Goal: Task Accomplishment & Management: Use online tool/utility

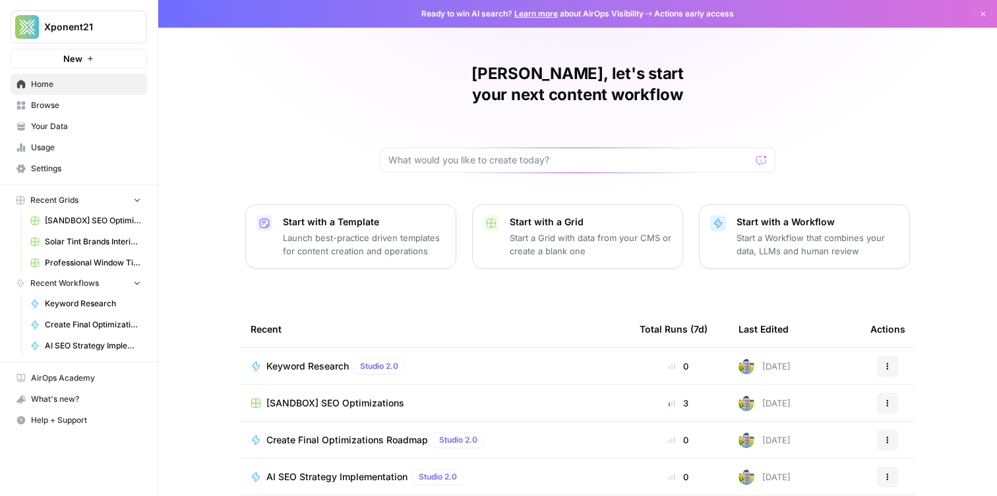
click at [100, 109] on span "Browse" at bounding box center [86, 106] width 110 height 12
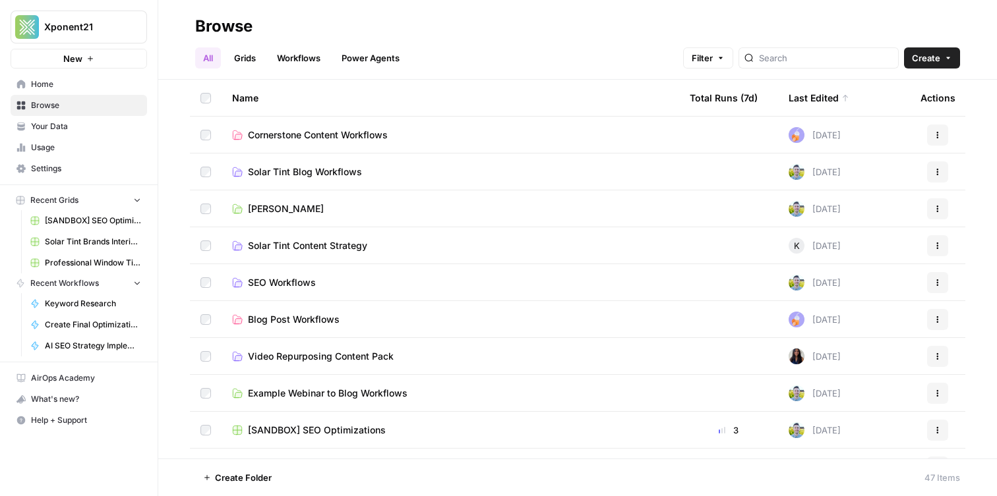
click at [247, 61] on link "Grids" at bounding box center [245, 57] width 38 height 21
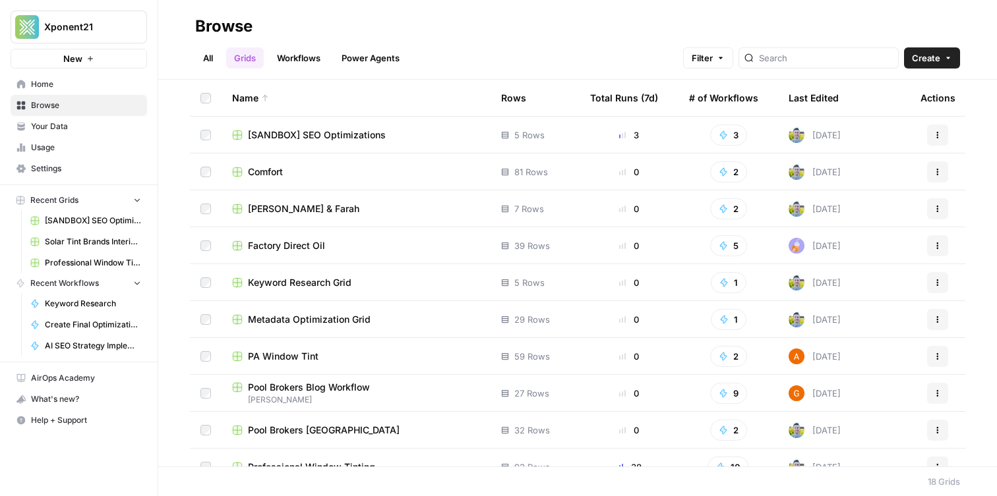
click at [347, 136] on span "[SANDBOX] SEO Optimizations" at bounding box center [317, 135] width 138 height 13
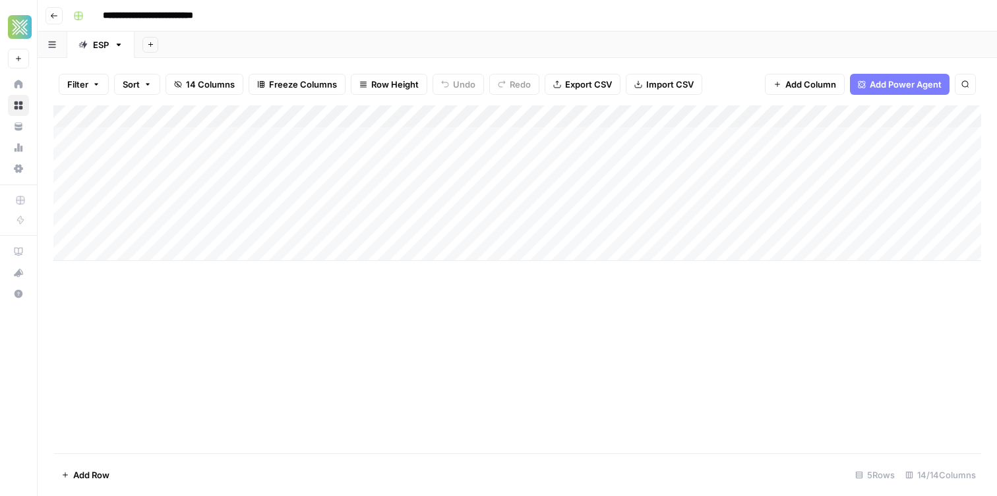
click at [440, 329] on div "Add Column" at bounding box center [517, 279] width 928 height 348
drag, startPoint x: 429, startPoint y: 113, endPoint x: 485, endPoint y: 103, distance: 57.7
click at [485, 103] on div "Filter Sort 14 Columns Freeze Columns Row Height Undo Redo Export CSV Import CS…" at bounding box center [517, 277] width 959 height 438
click at [481, 136] on div "Add Column" at bounding box center [517, 183] width 928 height 156
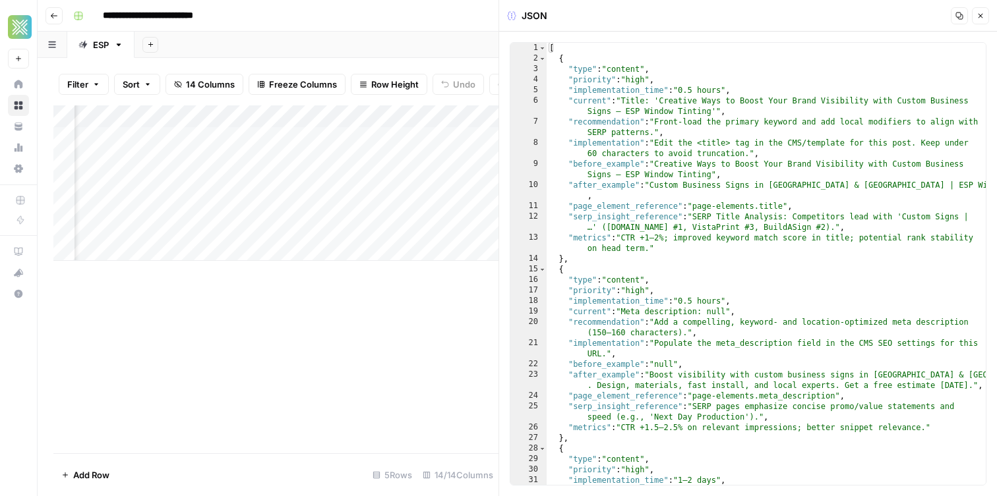
click at [984, 18] on button "Close" at bounding box center [980, 15] width 17 height 17
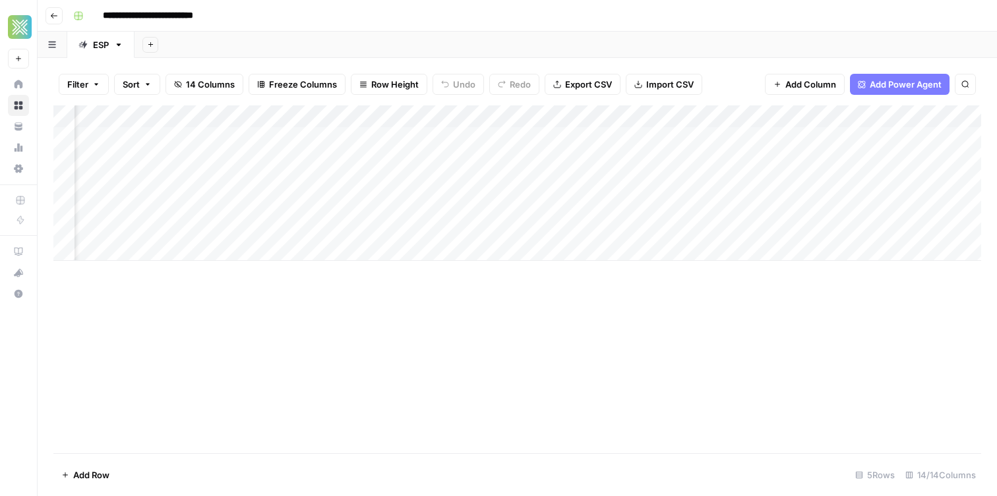
scroll to position [0, 632]
drag, startPoint x: 453, startPoint y: 120, endPoint x: 515, endPoint y: 117, distance: 62.1
click at [523, 117] on div "Add Column" at bounding box center [517, 183] width 928 height 156
click at [287, 138] on div "Add Column" at bounding box center [517, 183] width 928 height 156
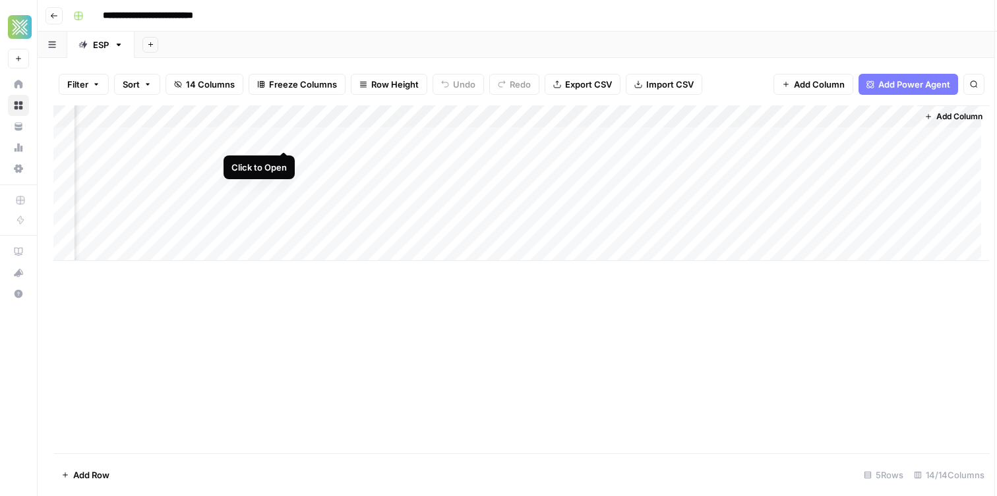
scroll to position [0, 951]
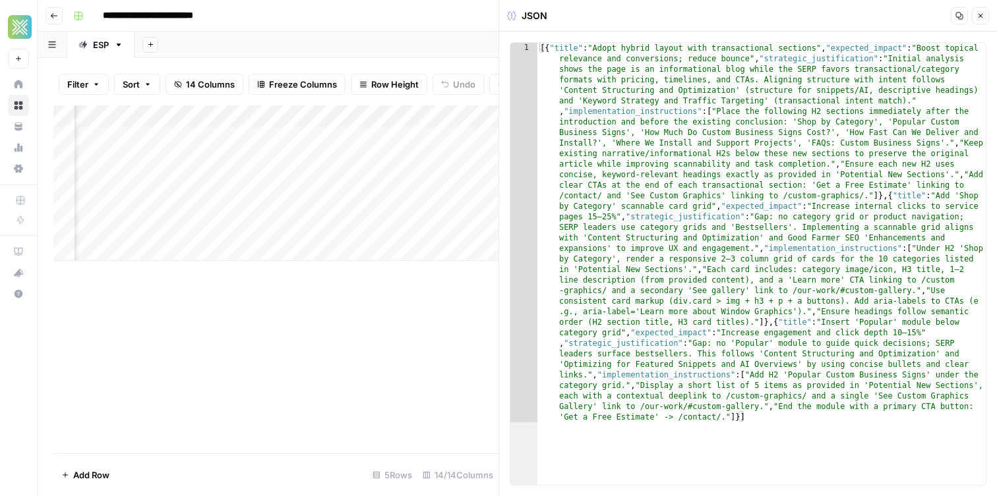
drag, startPoint x: 980, startPoint y: 16, endPoint x: 965, endPoint y: 20, distance: 15.7
click at [977, 17] on icon "button" at bounding box center [980, 16] width 8 height 8
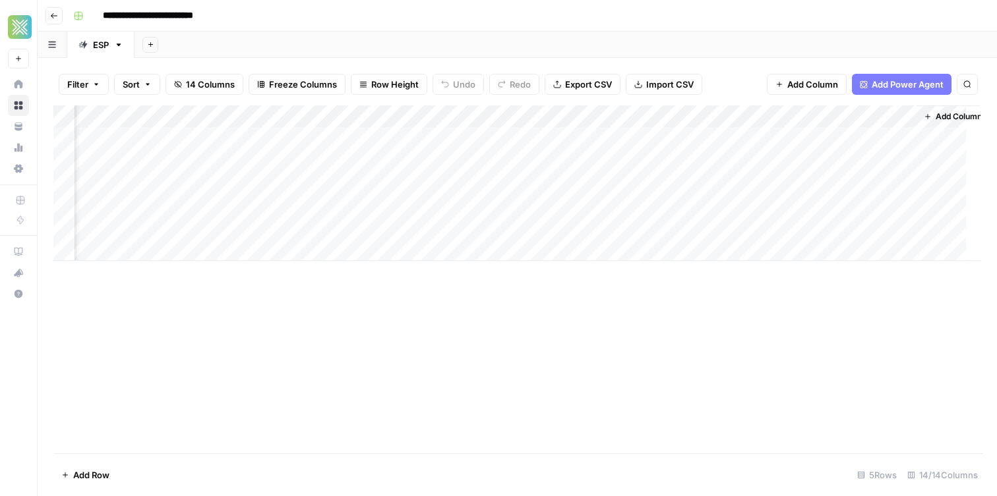
scroll to position [0, 944]
click at [435, 137] on div "Add Column" at bounding box center [517, 183] width 928 height 156
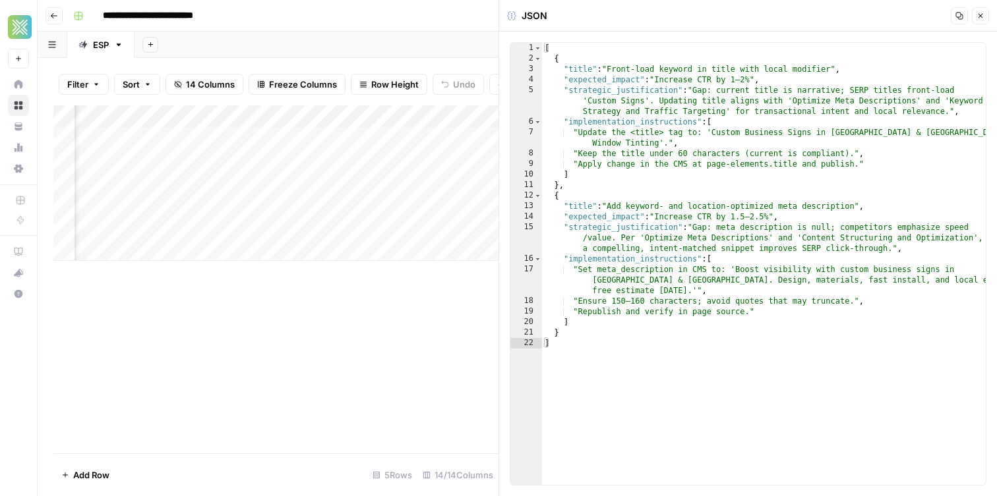
click at [982, 15] on icon "button" at bounding box center [980, 16] width 8 height 8
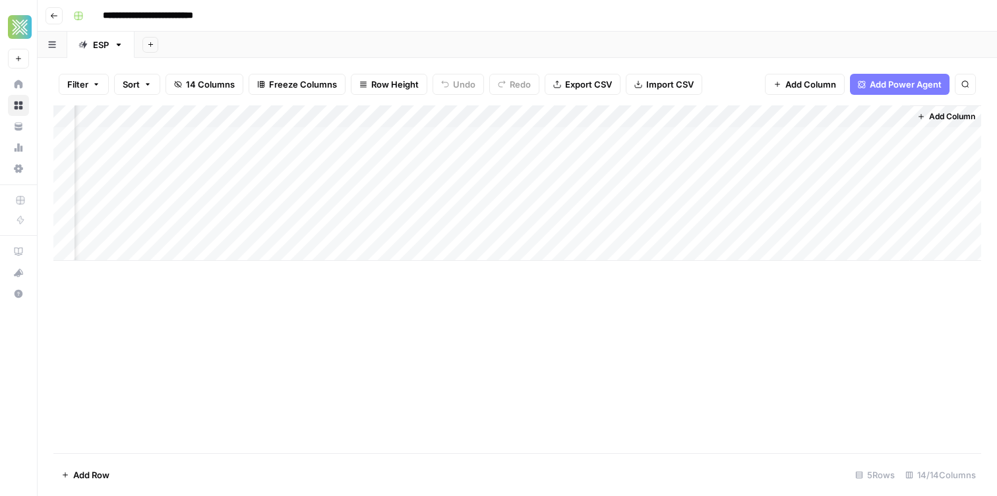
scroll to position [0, 959]
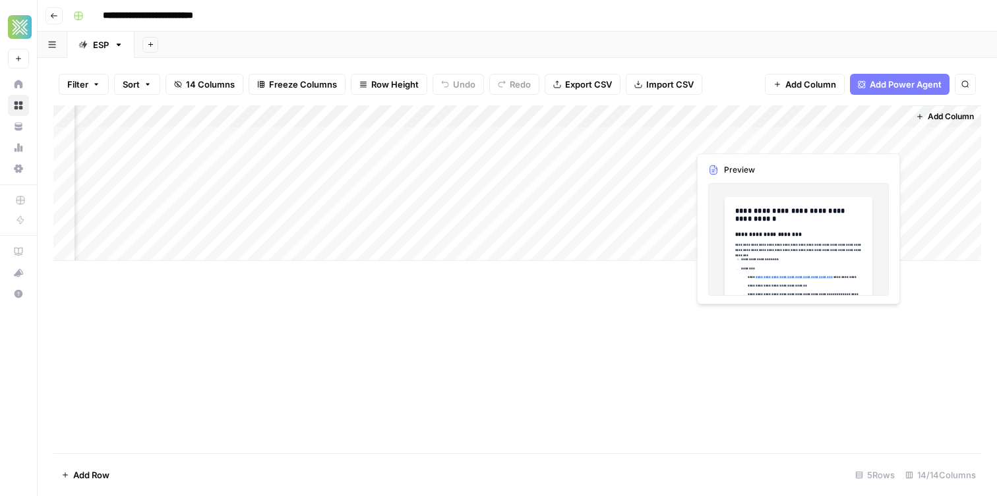
click at [876, 136] on div "Add Column" at bounding box center [517, 183] width 928 height 156
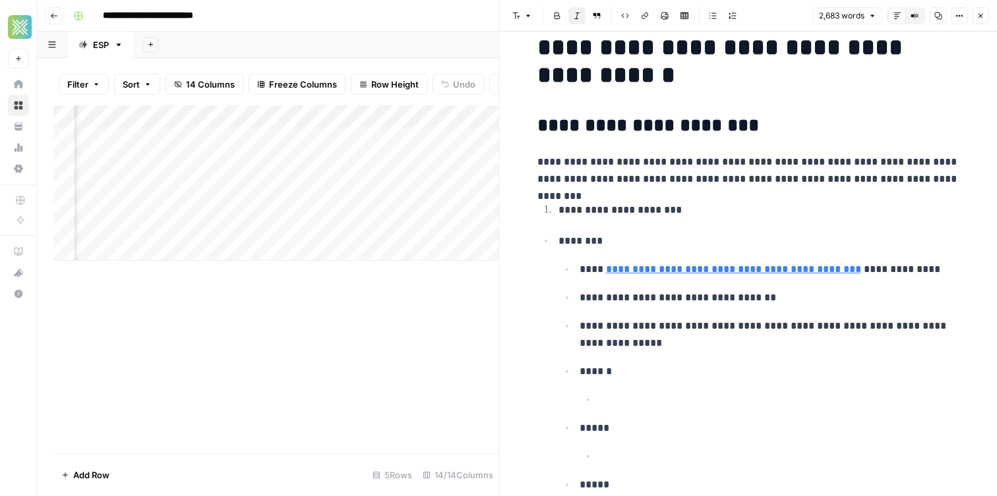
scroll to position [27, 0]
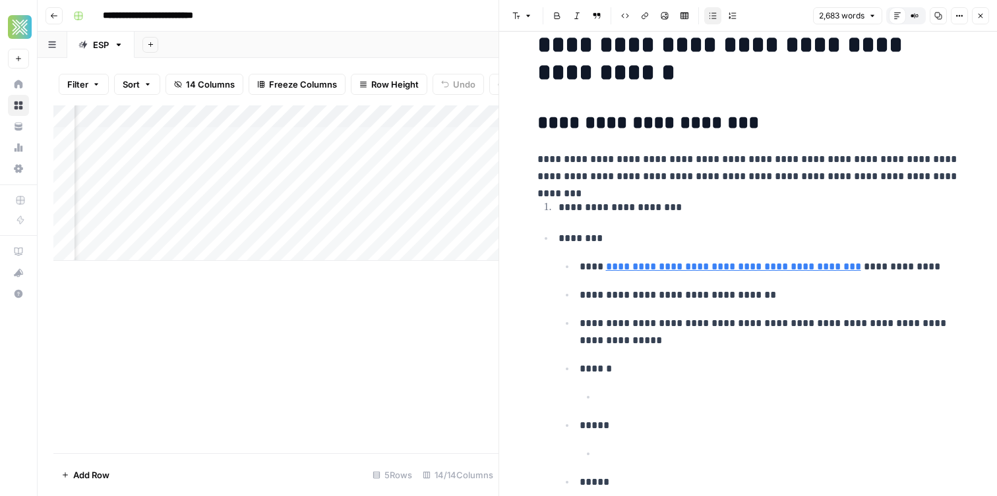
drag, startPoint x: 683, startPoint y: 334, endPoint x: 630, endPoint y: 309, distance: 58.1
click at [682, 334] on p "**********" at bounding box center [770, 332] width 380 height 34
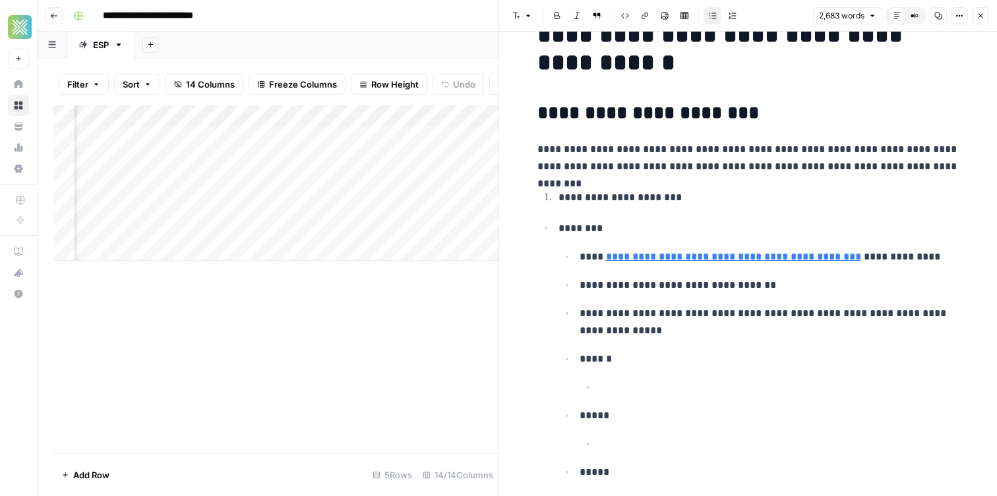
scroll to position [47, 0]
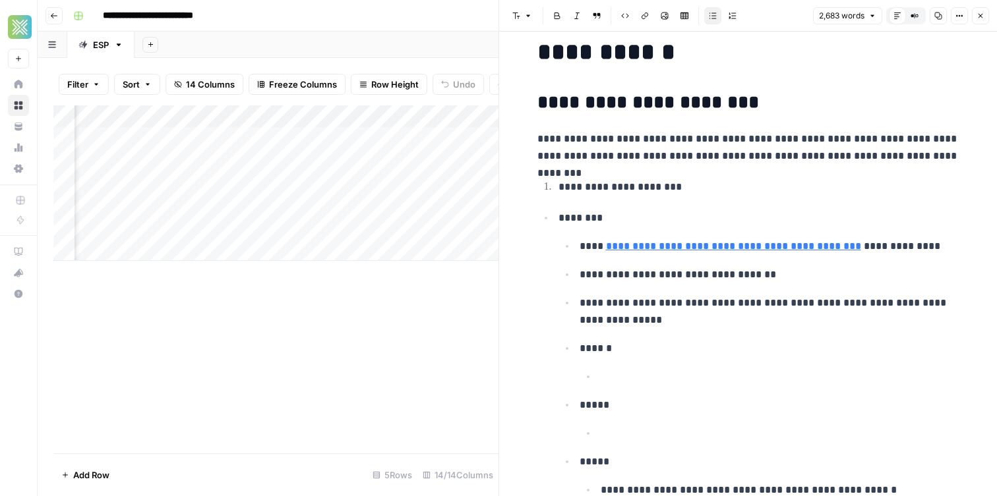
click at [637, 195] on p "**********" at bounding box center [758, 187] width 401 height 17
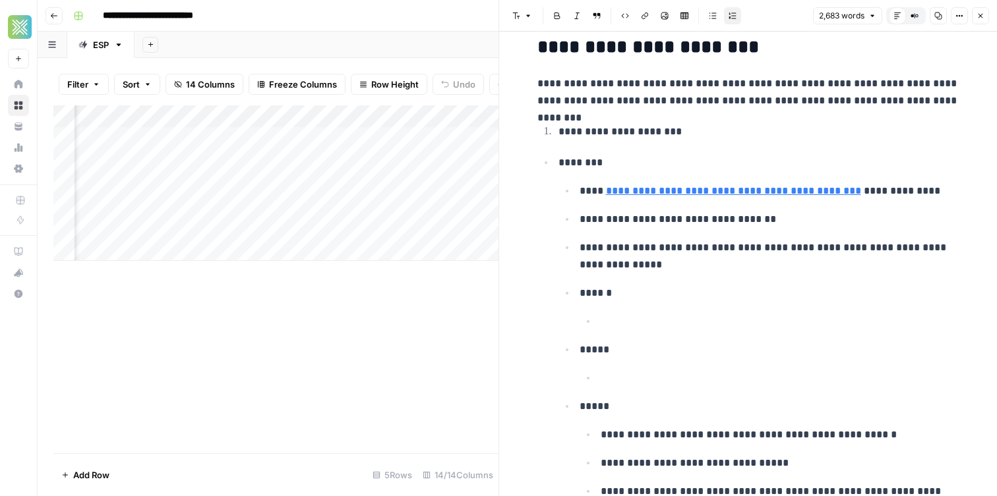
scroll to position [104, 0]
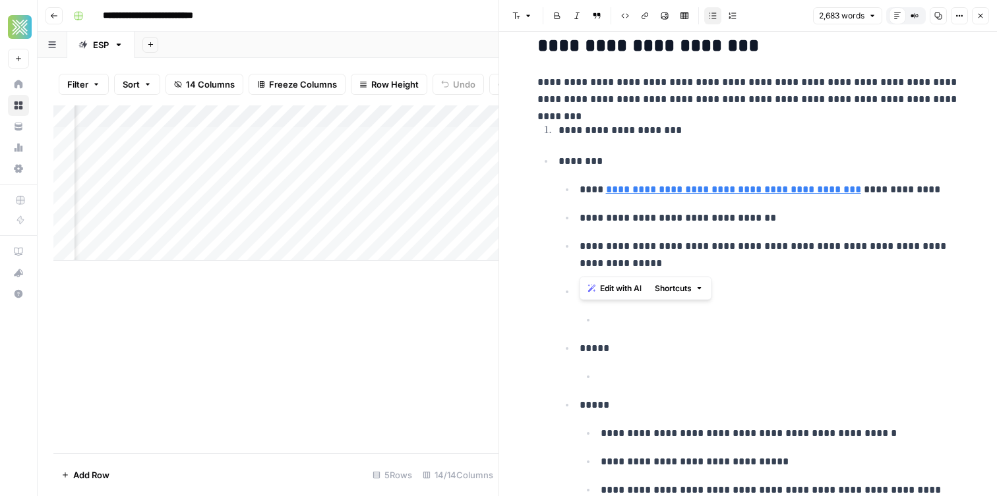
drag, startPoint x: 686, startPoint y: 264, endPoint x: 556, endPoint y: 204, distance: 143.1
click at [556, 204] on li "**********" at bounding box center [757, 334] width 405 height 364
drag, startPoint x: 704, startPoint y: 400, endPoint x: 675, endPoint y: 399, distance: 29.7
click at [704, 400] on p "*****" at bounding box center [770, 405] width 380 height 17
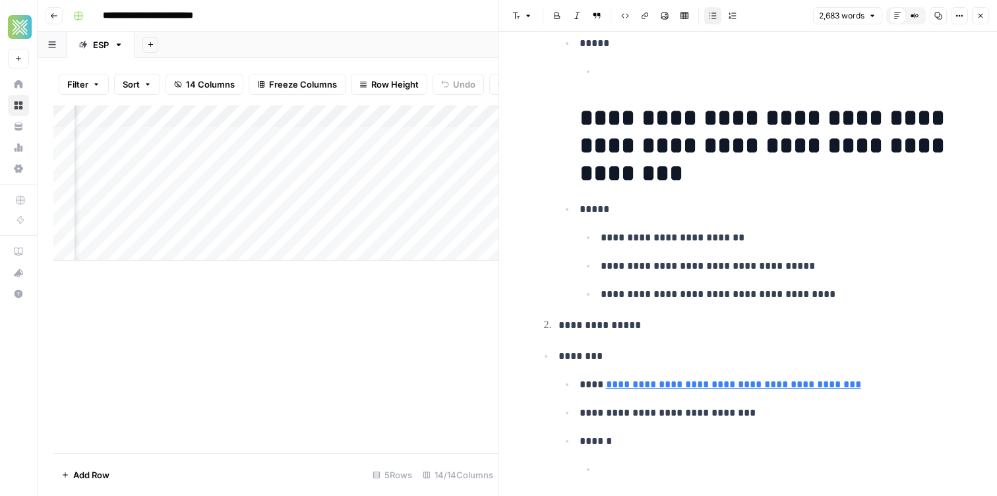
scroll to position [1760, 0]
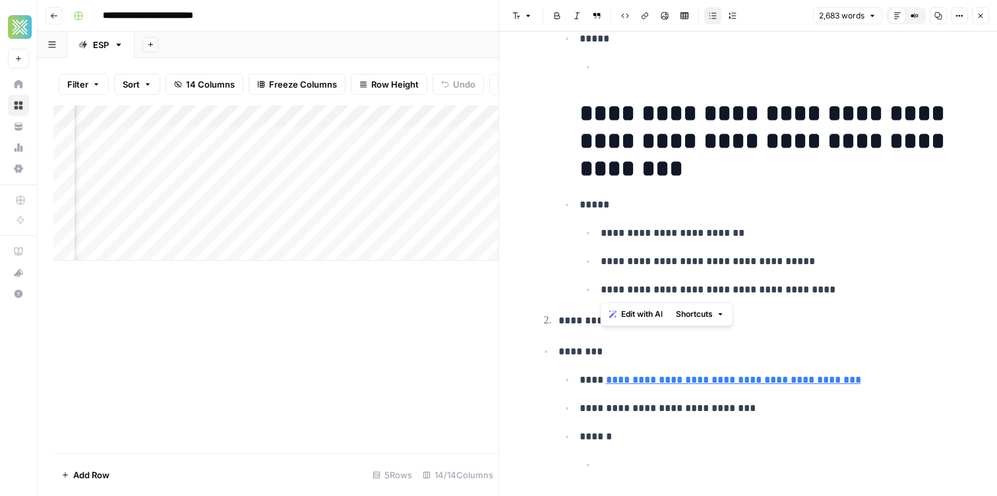
drag, startPoint x: 598, startPoint y: 224, endPoint x: 978, endPoint y: 368, distance: 406.7
click at [996, 369] on div "**********" at bounding box center [748, 264] width 498 height 465
click at [924, 356] on p "********" at bounding box center [758, 352] width 401 height 17
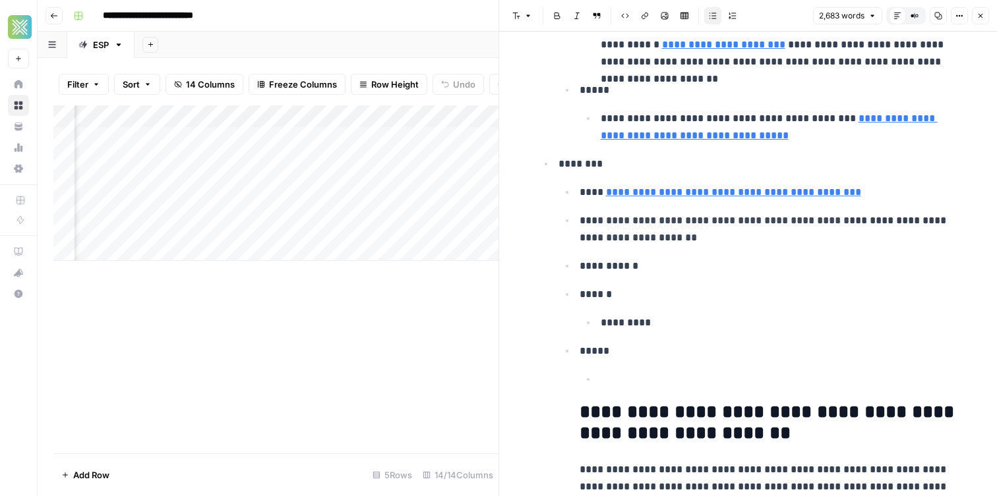
scroll to position [3994, 0]
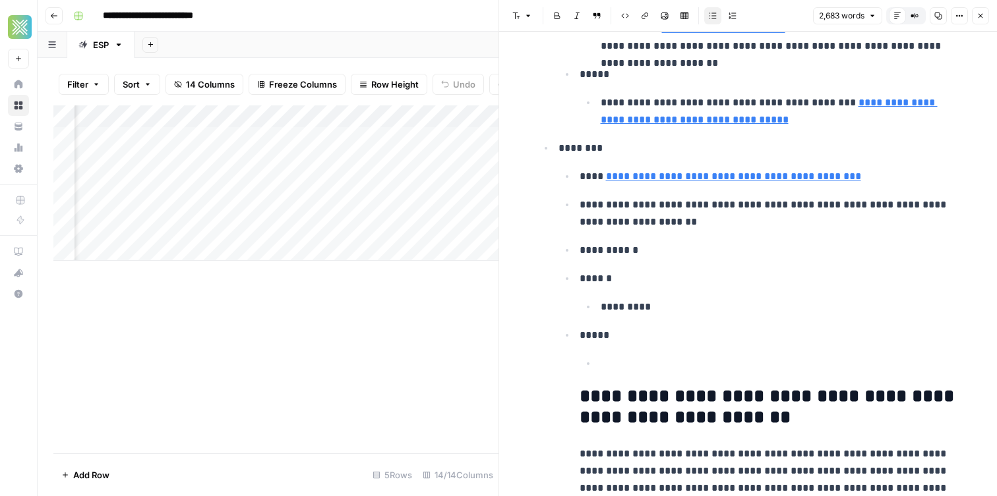
drag, startPoint x: 415, startPoint y: 282, endPoint x: 413, endPoint y: 270, distance: 12.0
click at [418, 276] on div "Add Column" at bounding box center [275, 279] width 445 height 348
click at [980, 18] on icon "button" at bounding box center [980, 16] width 8 height 8
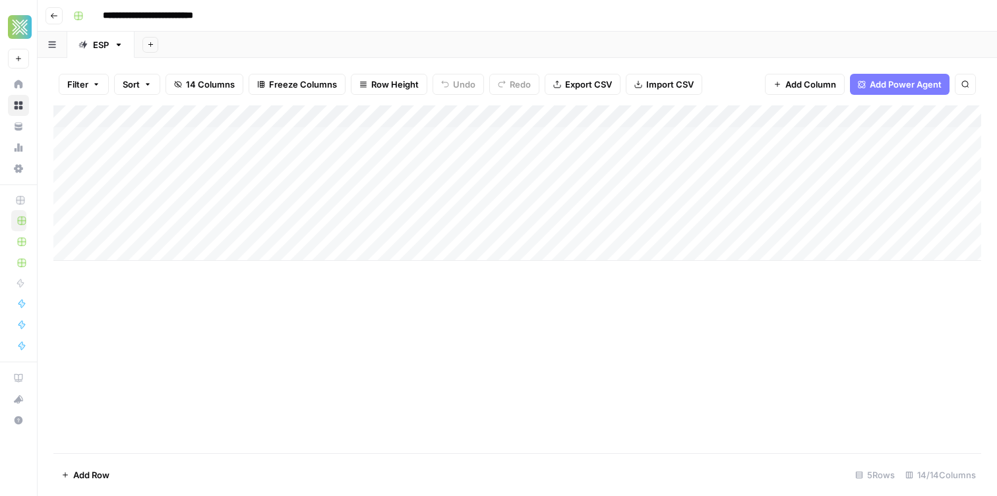
click at [212, 17] on input "**********" at bounding box center [172, 15] width 150 height 21
click at [247, 16] on div "**********" at bounding box center [526, 15] width 916 height 21
click at [241, 16] on input "**********" at bounding box center [172, 15] width 150 height 21
click at [880, 140] on div "Add Column" at bounding box center [517, 183] width 928 height 156
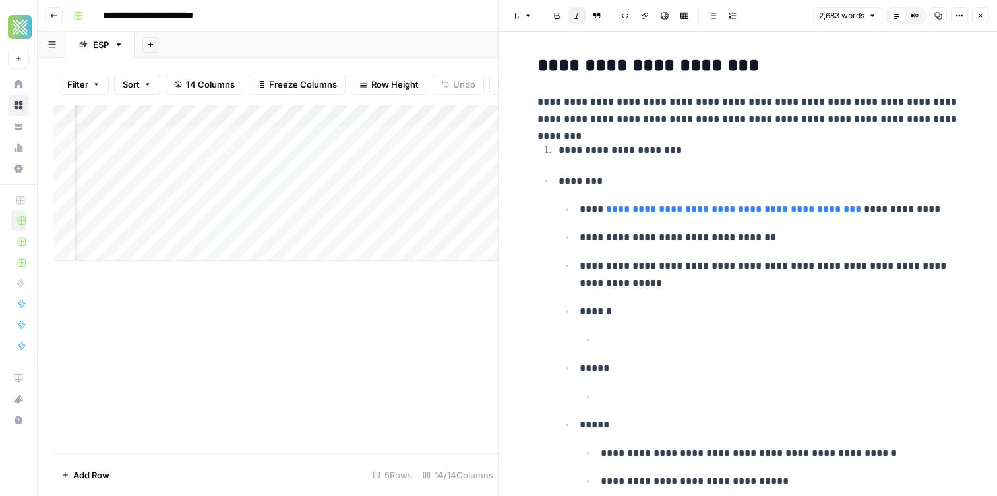
scroll to position [123, 0]
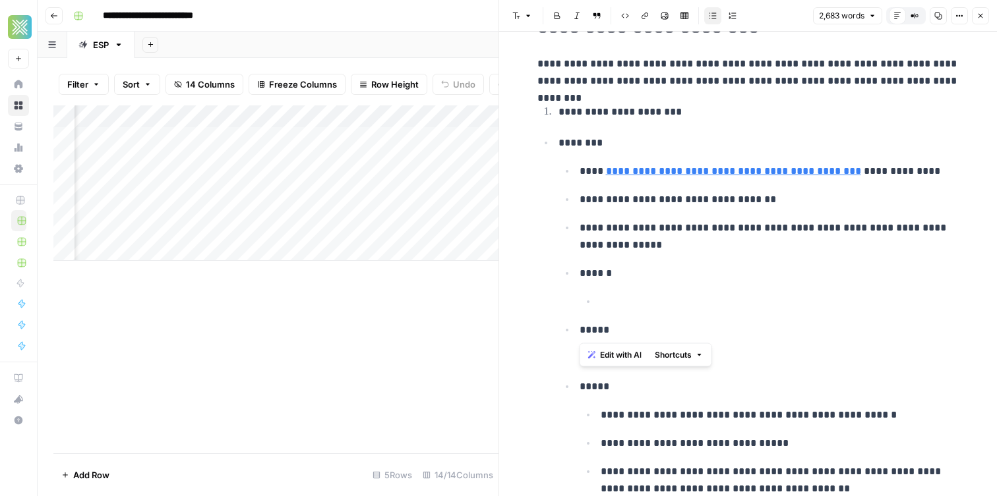
drag, startPoint x: 613, startPoint y: 307, endPoint x: 845, endPoint y: 312, distance: 232.1
click at [868, 312] on ul "**********" at bounding box center [758, 330] width 401 height 336
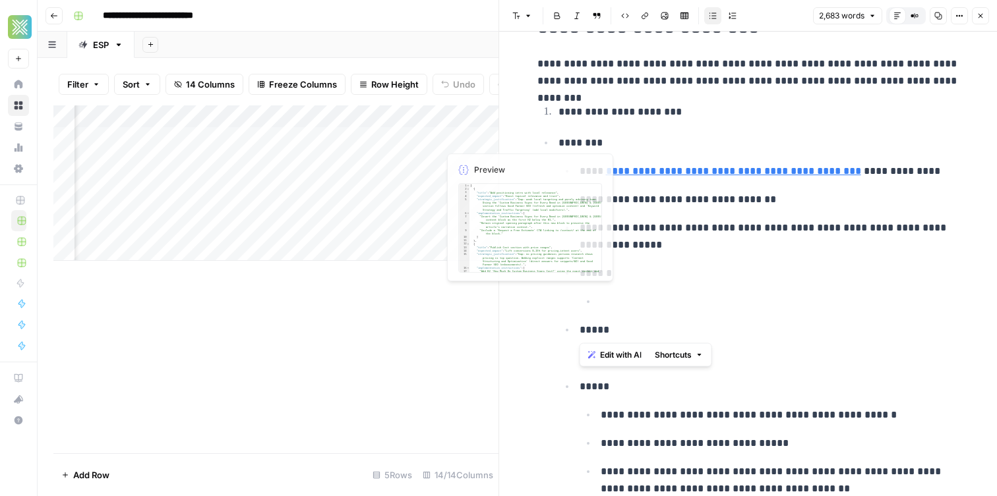
drag, startPoint x: 525, startPoint y: 131, endPoint x: 571, endPoint y: 65, distance: 80.1
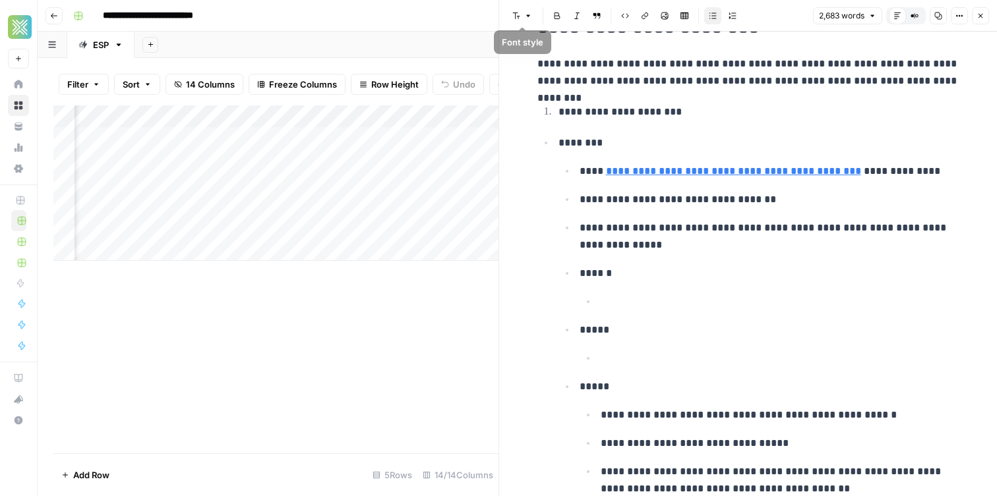
click at [414, 26] on header "**********" at bounding box center [517, 16] width 959 height 32
click at [385, 40] on div "Add Sheet" at bounding box center [566, 45] width 862 height 26
click at [982, 24] on button "Close" at bounding box center [980, 15] width 17 height 17
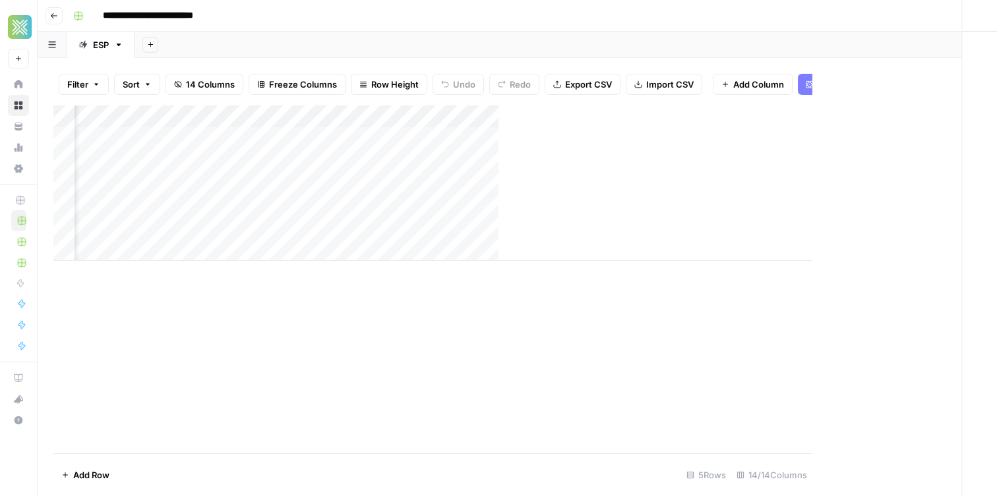
scroll to position [0, 944]
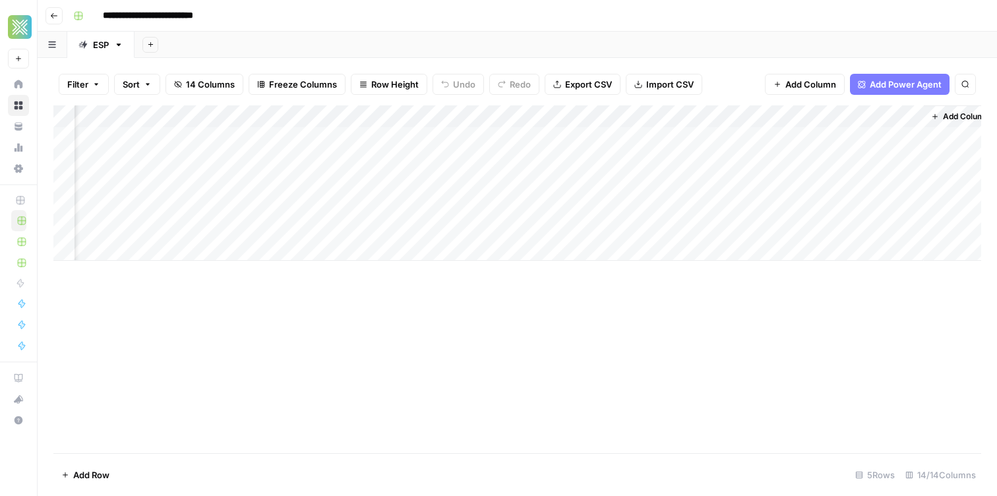
click at [366, 38] on div "Add Sheet" at bounding box center [566, 45] width 862 height 26
drag, startPoint x: 289, startPoint y: 42, endPoint x: 222, endPoint y: 38, distance: 67.4
click at [288, 42] on div "Add Sheet" at bounding box center [566, 45] width 862 height 26
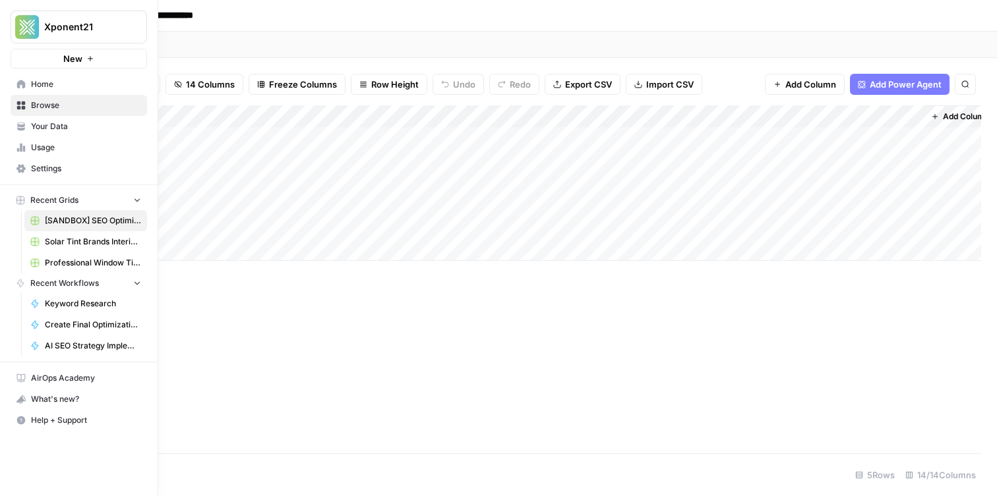
click at [69, 13] on button "Xponent21" at bounding box center [79, 27] width 136 height 33
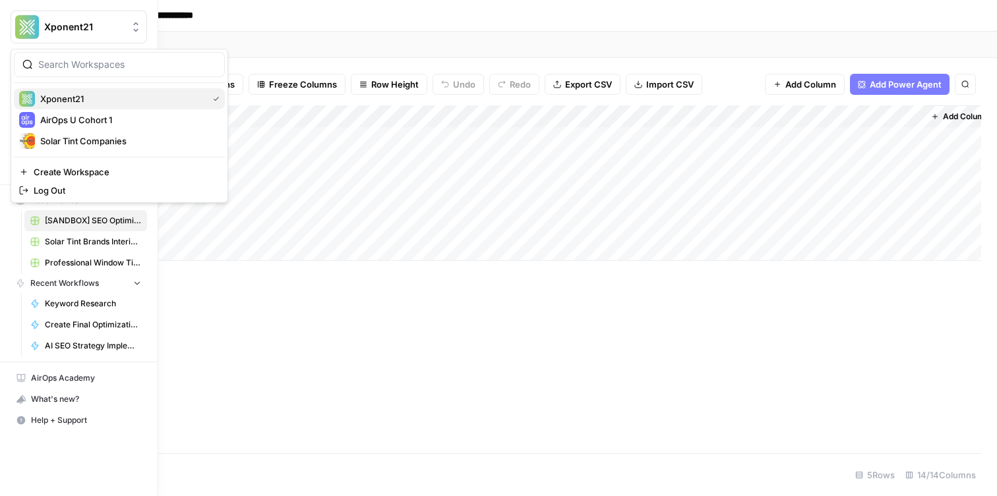
click at [81, 98] on span "Xponent21" at bounding box center [121, 98] width 162 height 13
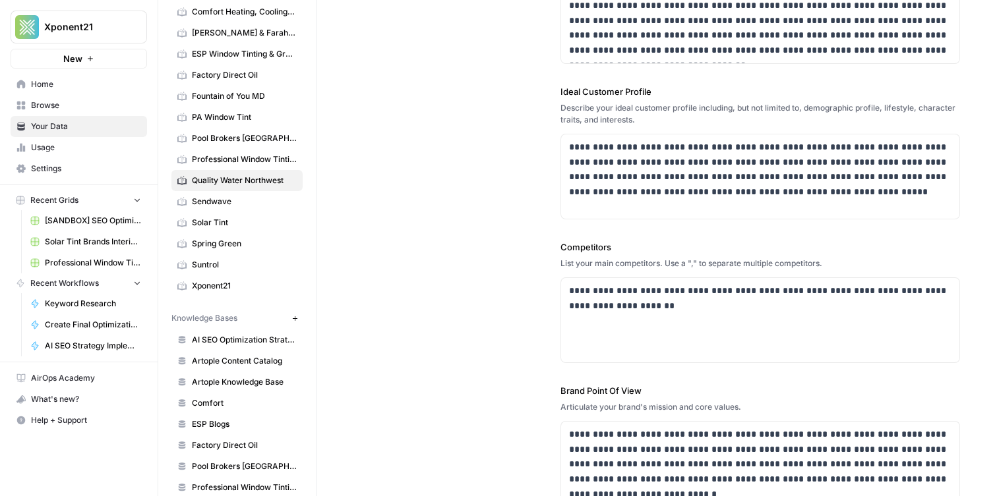
scroll to position [91, 0]
click at [254, 342] on span "AI SEO Optimization Strategy Playbook" at bounding box center [244, 339] width 105 height 12
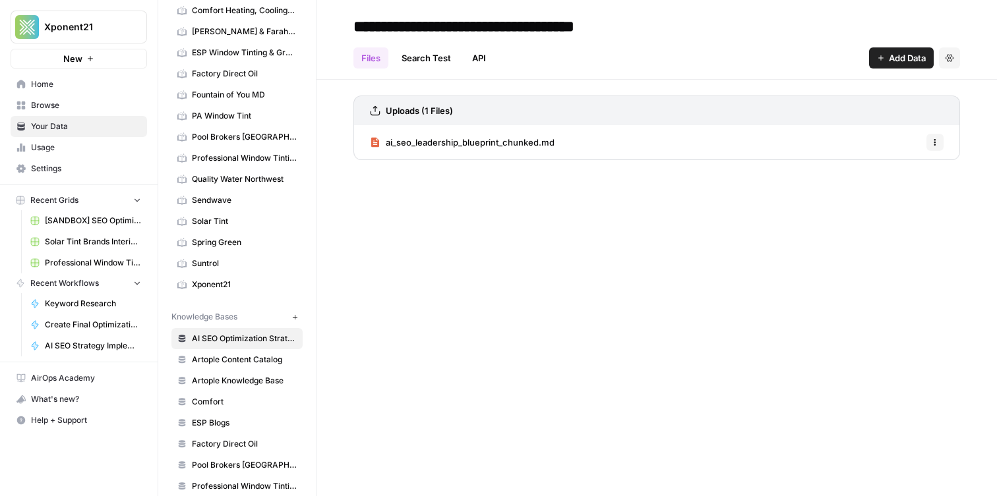
click at [75, 97] on link "Browse" at bounding box center [79, 105] width 136 height 21
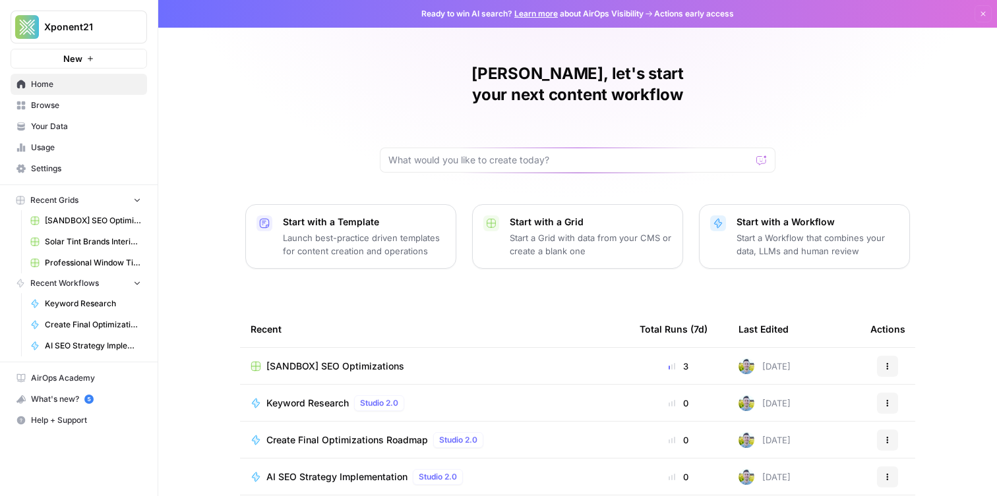
click at [103, 110] on span "Browse" at bounding box center [86, 106] width 110 height 12
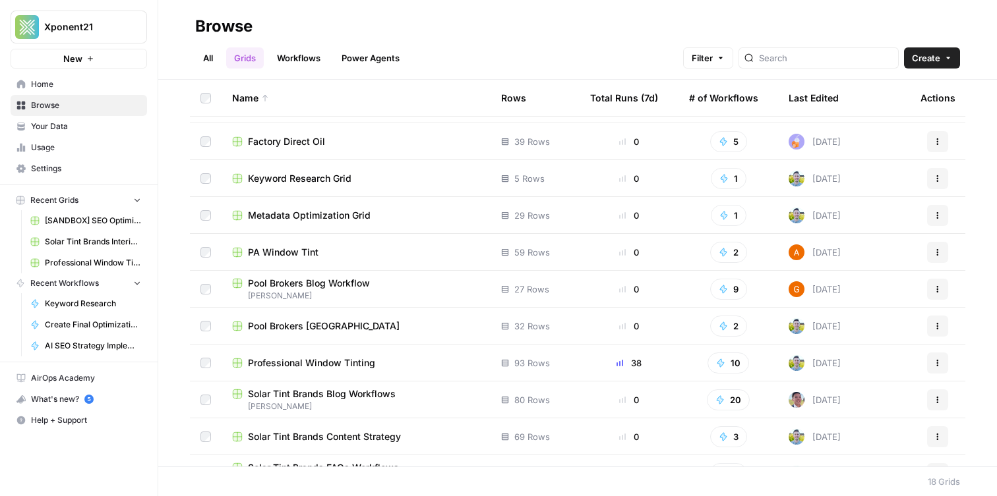
scroll to position [140, 0]
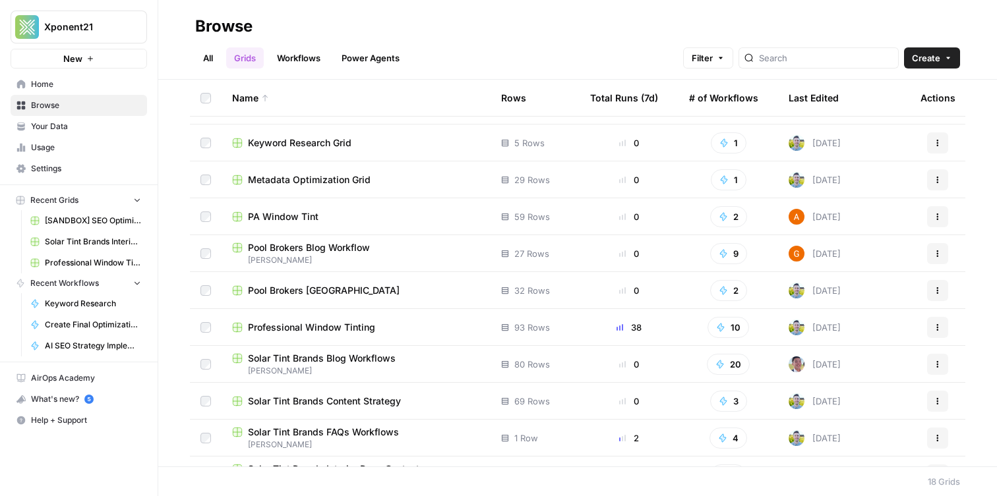
click at [302, 324] on span "Professional Window Tinting" at bounding box center [311, 327] width 127 height 13
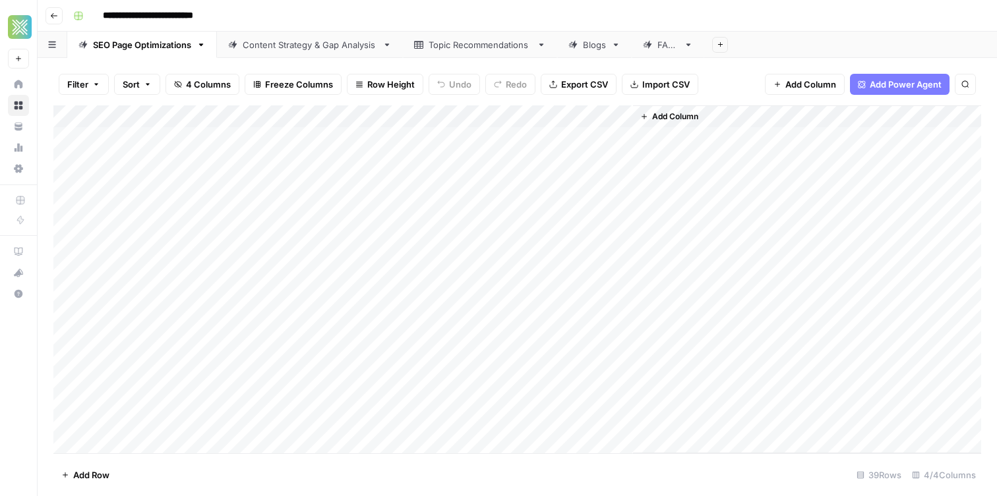
click at [608, 49] on link "Blogs" at bounding box center [594, 45] width 75 height 26
click at [493, 181] on div "Add Column" at bounding box center [517, 279] width 928 height 348
drag, startPoint x: 489, startPoint y: 205, endPoint x: 497, endPoint y: 206, distance: 8.6
click at [489, 206] on div "Add Column" at bounding box center [517, 279] width 928 height 348
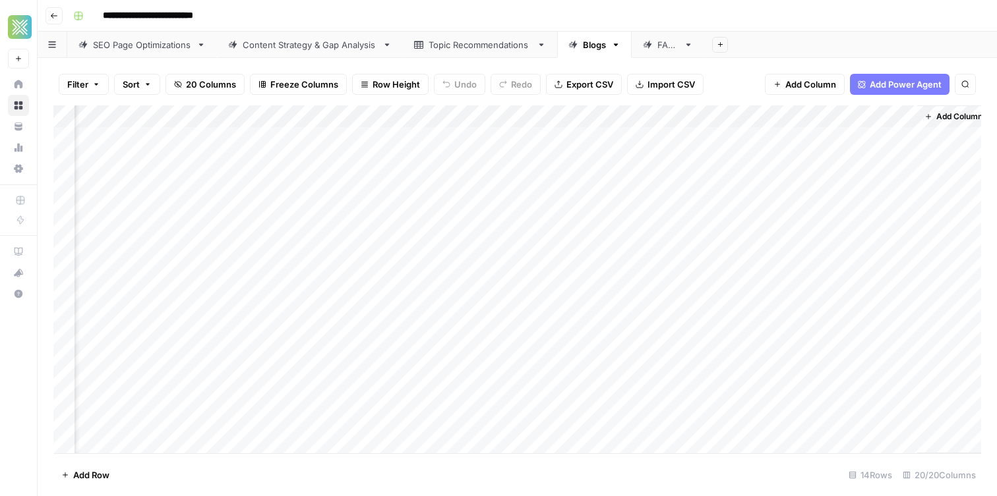
scroll to position [0, 1596]
click at [499, 230] on div "Add Column" at bounding box center [517, 279] width 928 height 348
drag, startPoint x: 191, startPoint y: 112, endPoint x: 332, endPoint y: 112, distance: 140.4
click at [329, 113] on div "Add Column" at bounding box center [517, 279] width 928 height 348
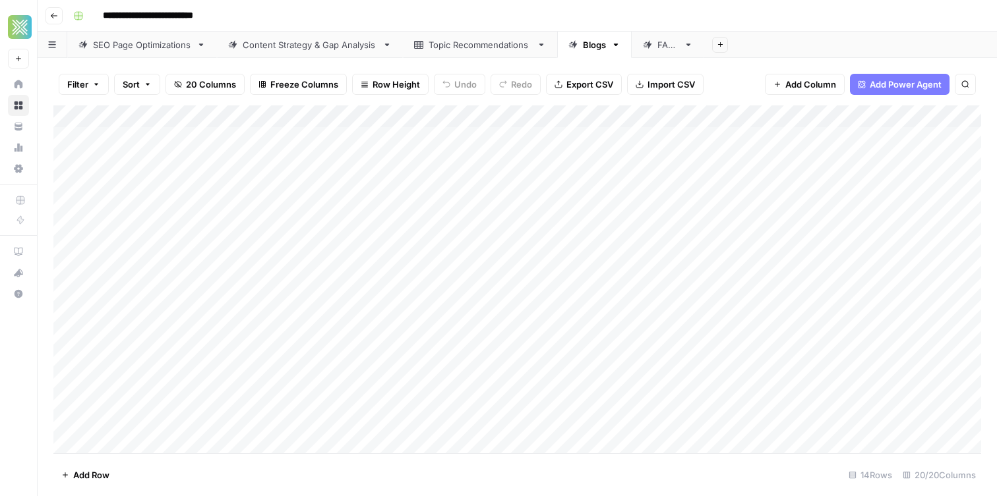
click at [653, 49] on div "FAQs" at bounding box center [661, 44] width 36 height 13
click at [593, 49] on div "Blogs" at bounding box center [594, 44] width 23 height 13
click at [274, 276] on div "Add Column" at bounding box center [517, 279] width 928 height 348
click at [273, 293] on div "Add Column" at bounding box center [517, 279] width 928 height 348
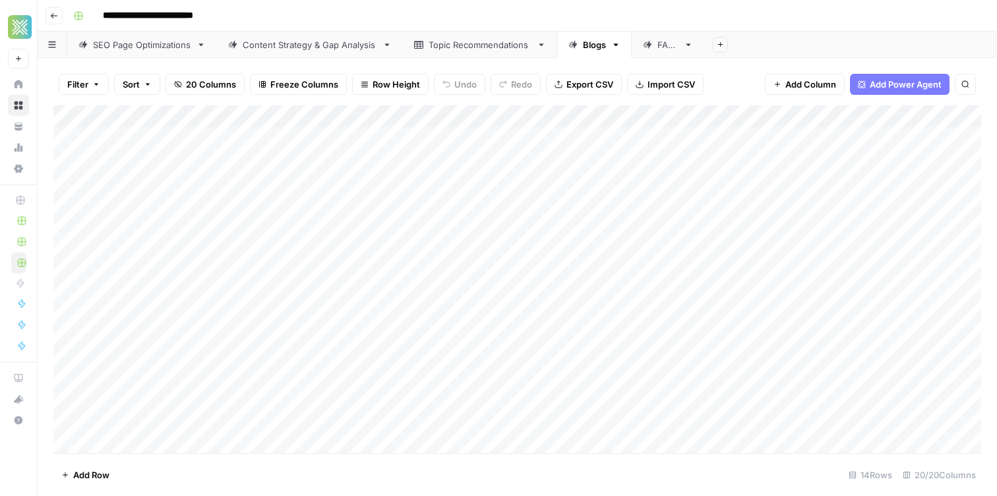
click at [250, 268] on div "Add Column" at bounding box center [517, 279] width 928 height 348
click at [483, 270] on div "Add Column" at bounding box center [517, 279] width 928 height 348
